Goal: Transaction & Acquisition: Purchase product/service

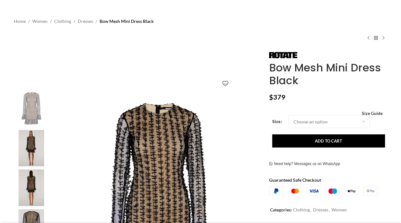
scroll to position [48, 0]
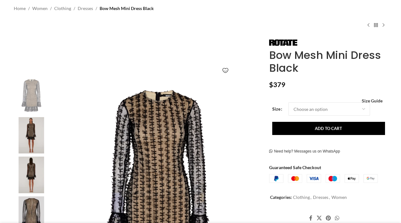
click at [20, 135] on img at bounding box center [31, 135] width 38 height 37
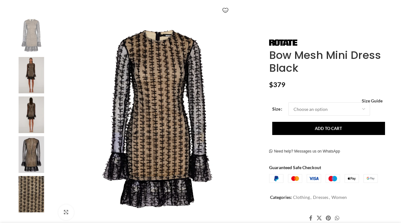
scroll to position [118, 0]
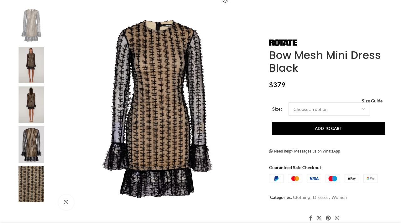
click at [30, 107] on img at bounding box center [31, 104] width 38 height 37
click at [33, 148] on img at bounding box center [31, 144] width 38 height 37
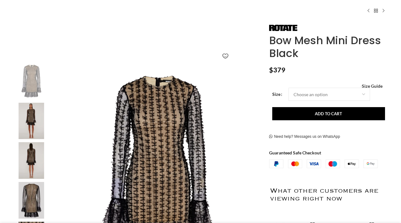
scroll to position [65, 0]
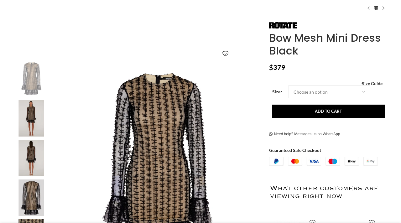
click at [37, 119] on img at bounding box center [31, 118] width 38 height 37
click at [113, 144] on img at bounding box center [157, 163] width 207 height 207
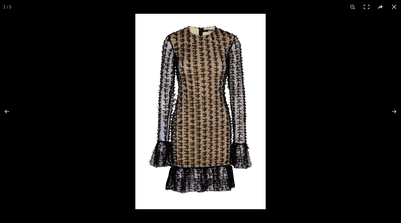
scroll to position [0, 66]
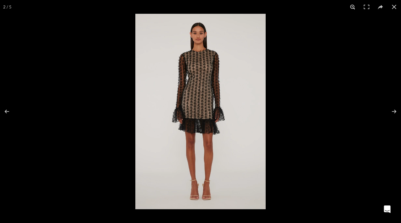
click at [352, 8] on button at bounding box center [352, 7] width 14 height 14
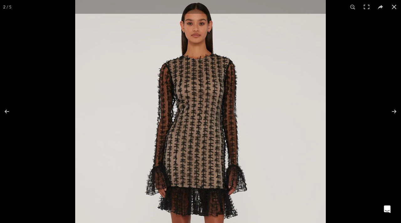
drag, startPoint x: 232, startPoint y: 81, endPoint x: 230, endPoint y: 150, distance: 69.2
click at [230, 150] on img at bounding box center [200, 173] width 250 height 375
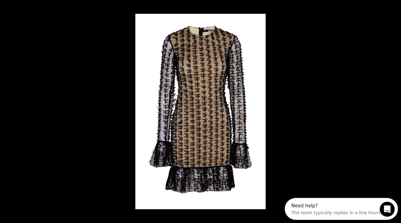
scroll to position [0, 132]
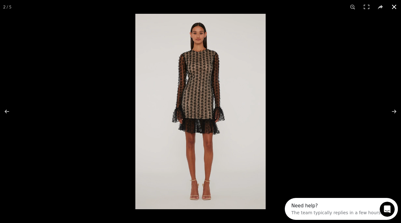
click at [394, 6] on button at bounding box center [394, 7] width 14 height 14
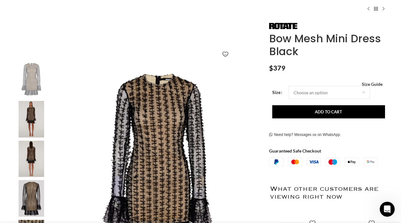
scroll to position [0, 197]
